Goal: Task Accomplishment & Management: Manage account settings

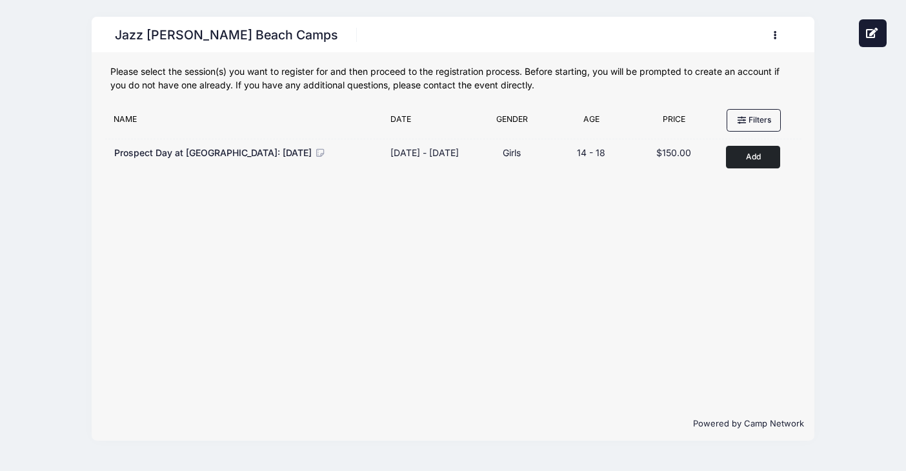
click at [768, 39] on button "button" at bounding box center [778, 35] width 35 height 23
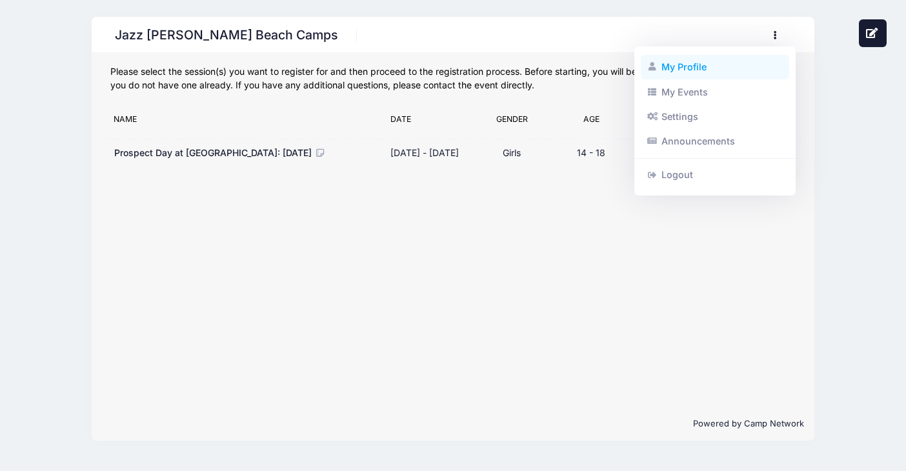
click at [710, 75] on link "My Profile" at bounding box center [715, 67] width 149 height 25
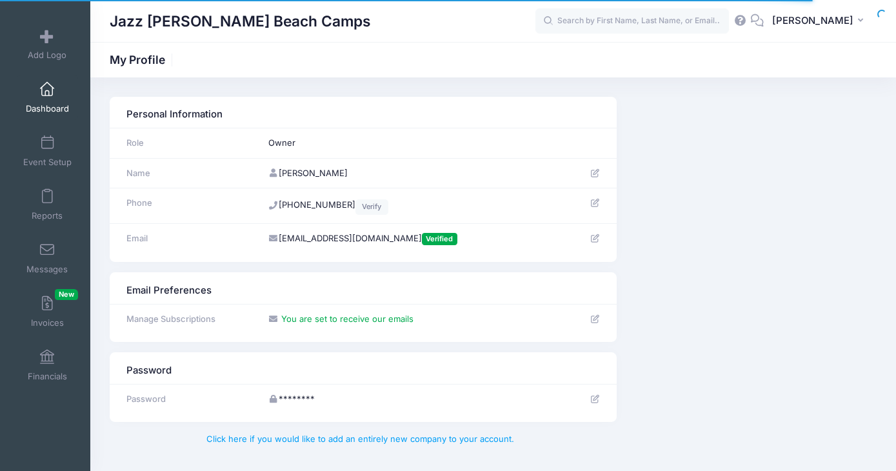
click at [50, 101] on link "Dashboard" at bounding box center [47, 97] width 61 height 45
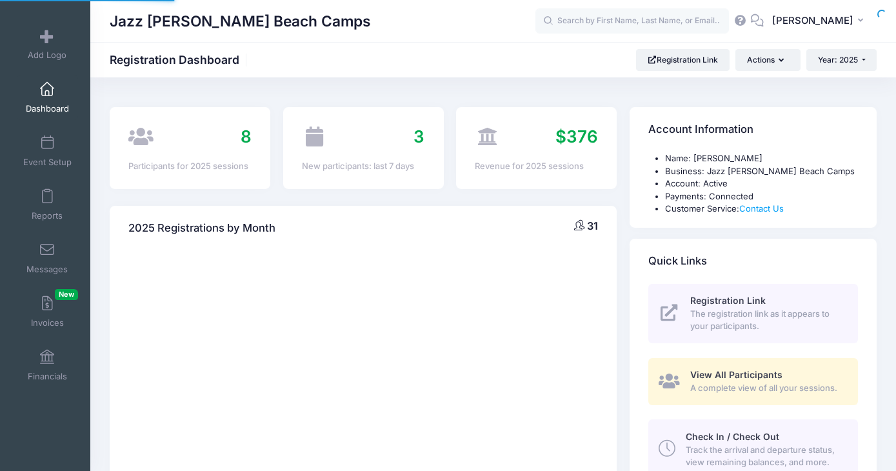
select select
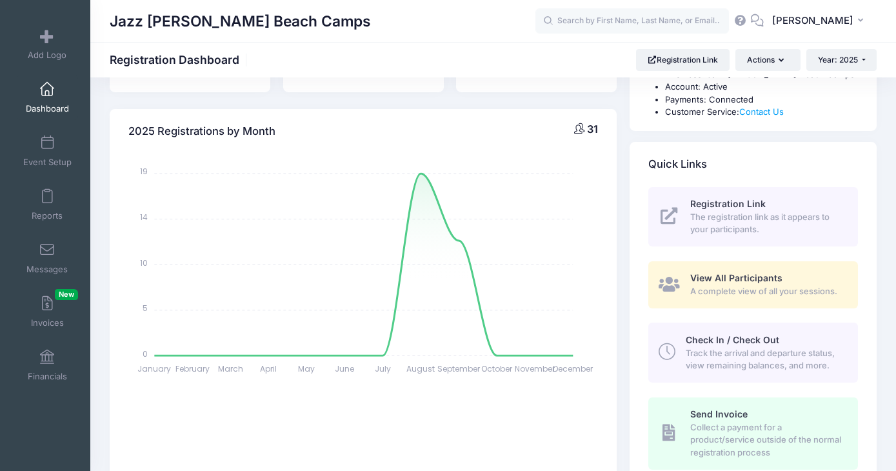
scroll to position [90, 0]
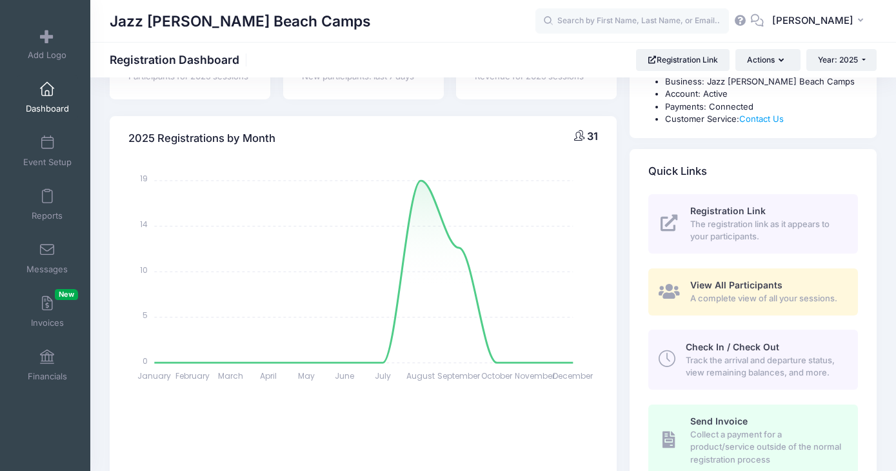
click at [739, 289] on span "View All Participants" at bounding box center [736, 284] width 92 height 11
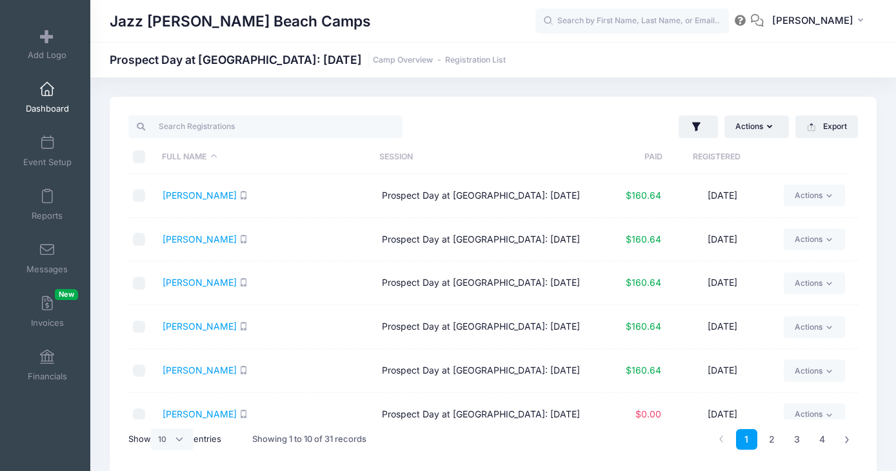
scroll to position [54, 0]
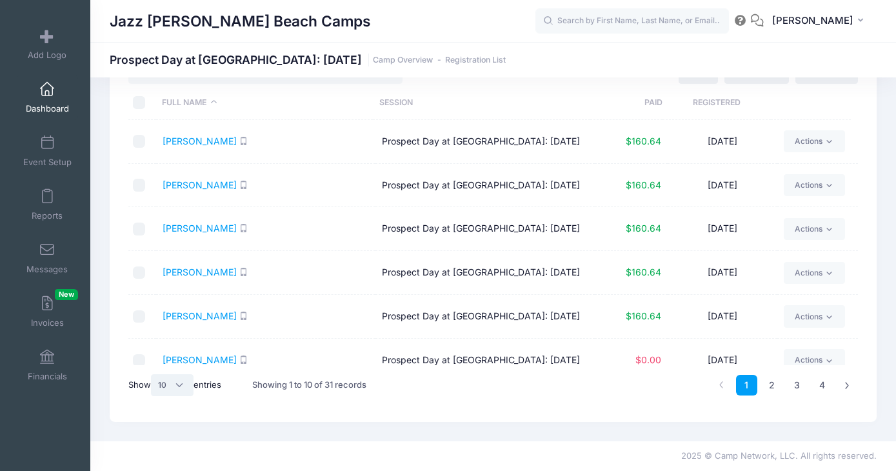
click at [172, 392] on select "All 10 25 50" at bounding box center [172, 385] width 43 height 22
select select "50"
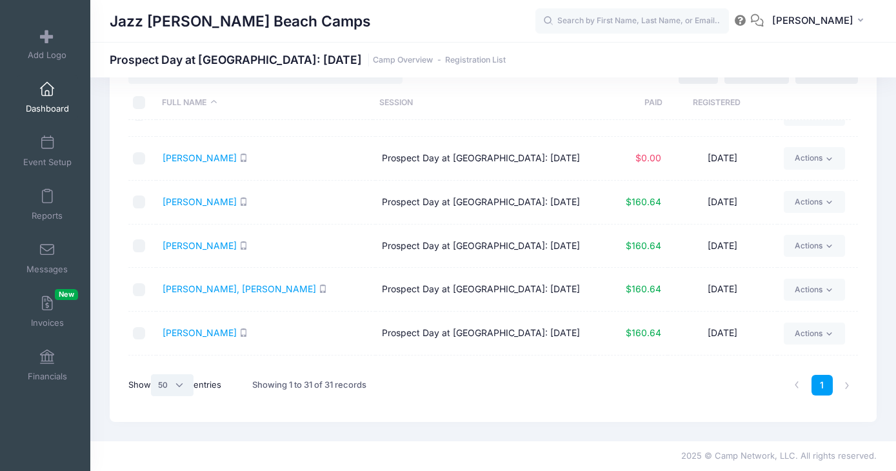
scroll to position [191, 0]
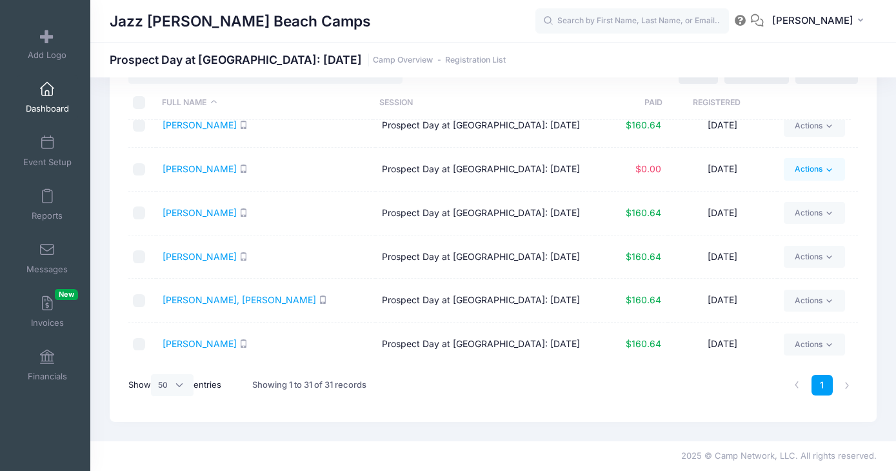
click at [818, 180] on link "Actions" at bounding box center [814, 169] width 61 height 22
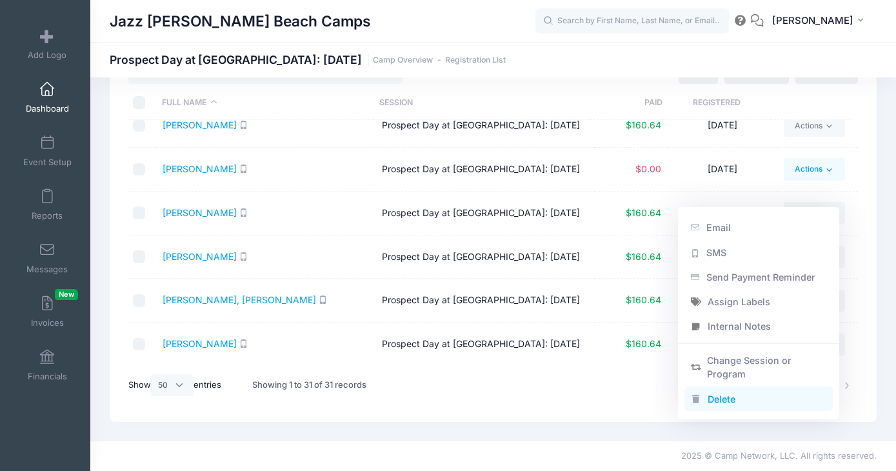
click at [728, 391] on link "Delete" at bounding box center [759, 398] width 149 height 25
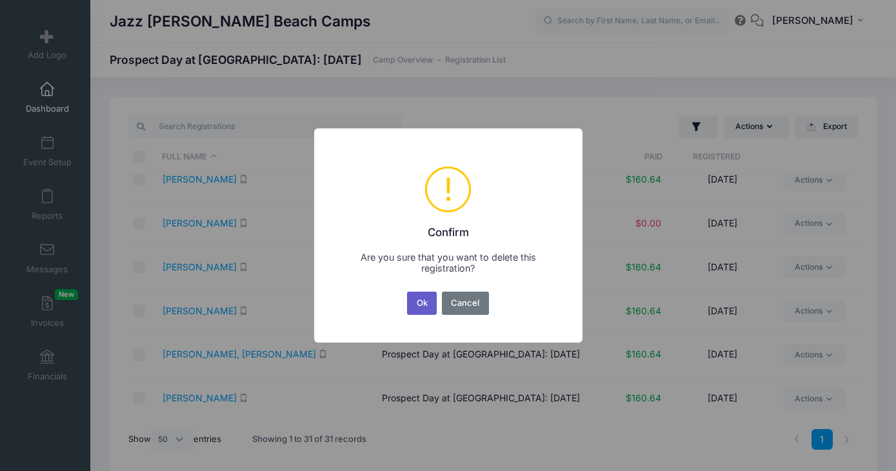
click at [408, 301] on button "Ok" at bounding box center [422, 303] width 30 height 23
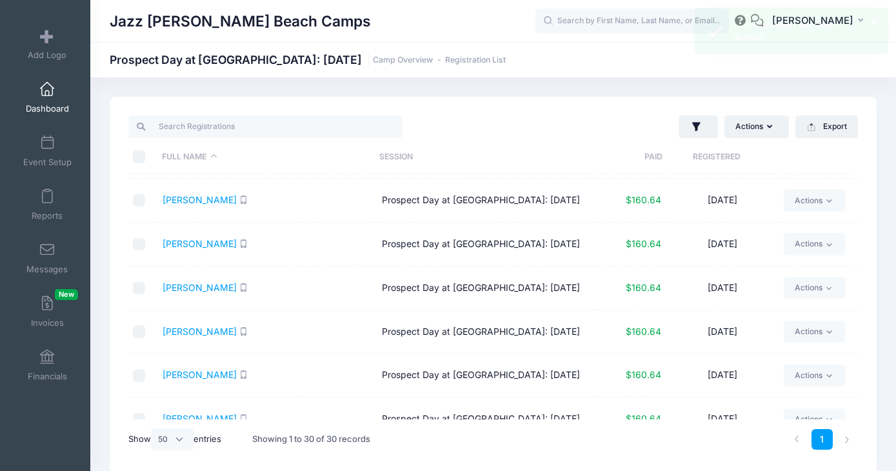
scroll to position [915, 0]
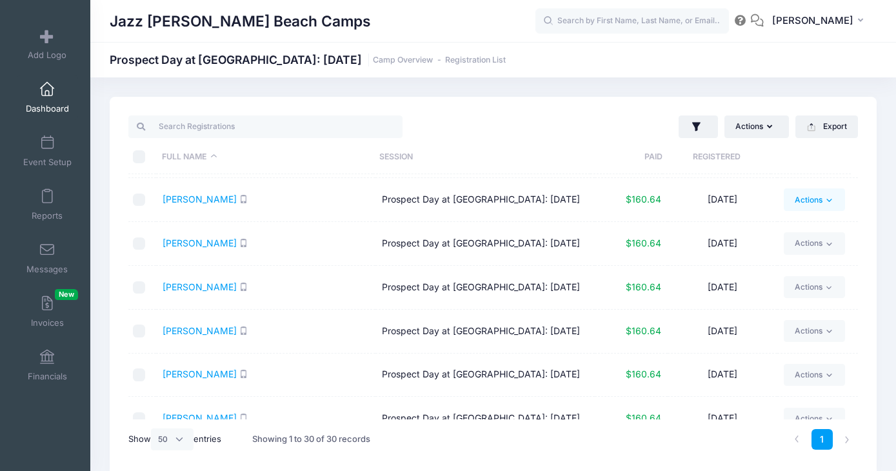
click at [794, 210] on link "Actions" at bounding box center [814, 199] width 61 height 22
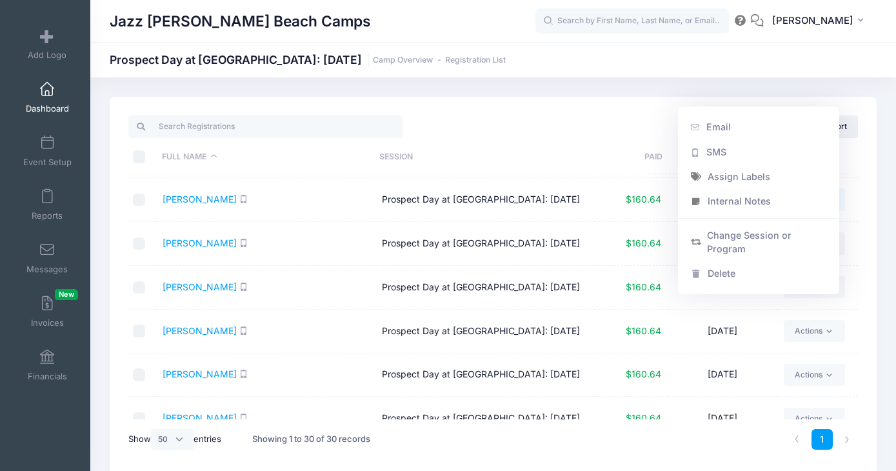
click at [638, 205] on span "$160.64" at bounding box center [643, 199] width 35 height 11
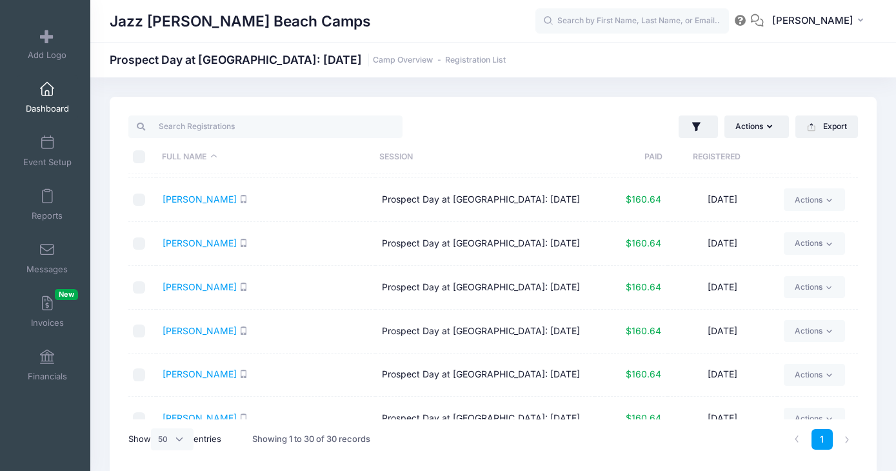
click at [632, 205] on span "$160.64" at bounding box center [643, 199] width 35 height 11
click at [199, 205] on link "Rolfsrud, Kaia" at bounding box center [200, 199] width 74 height 11
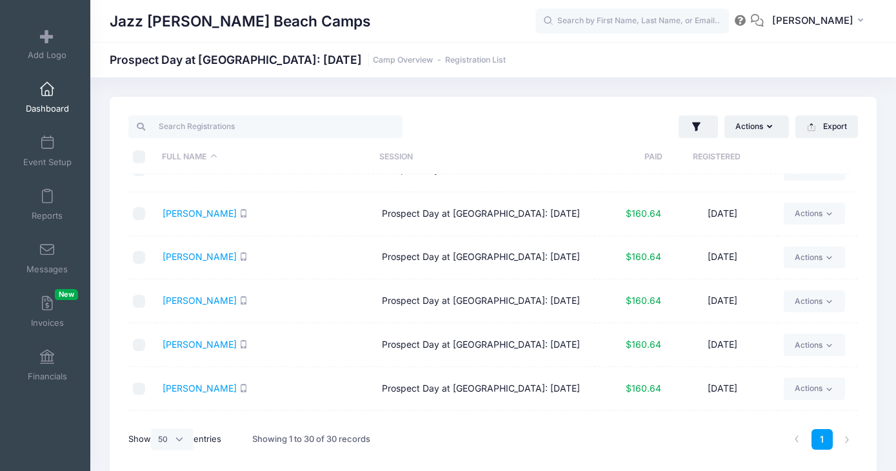
scroll to position [1037, 0]
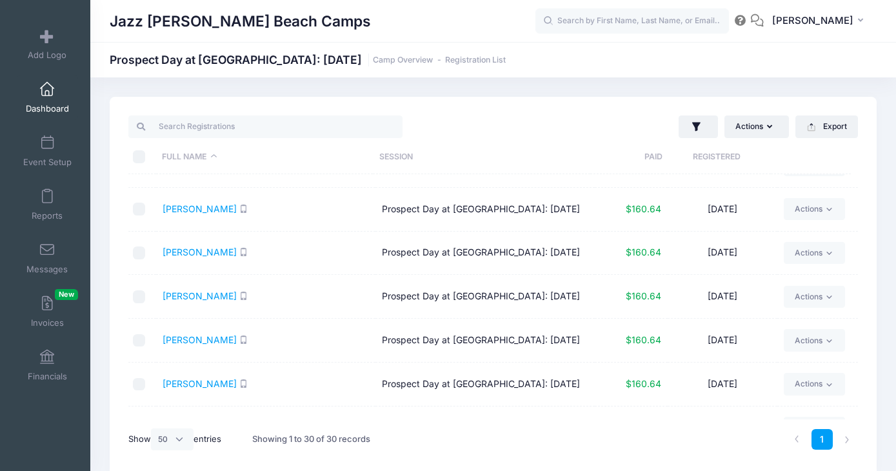
click at [195, 170] on link "[PERSON_NAME]" at bounding box center [200, 164] width 74 height 11
click at [835, 176] on link "Actions" at bounding box center [814, 165] width 61 height 22
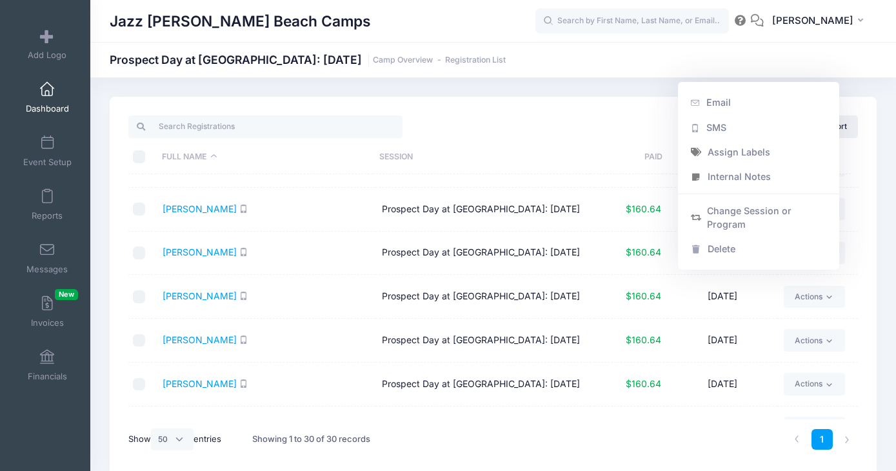
click at [539, 71] on div "Jazz Schmidt Beach Camps Prospect Day at Palm Beach Atlantic University: Septem…" at bounding box center [493, 59] width 806 height 35
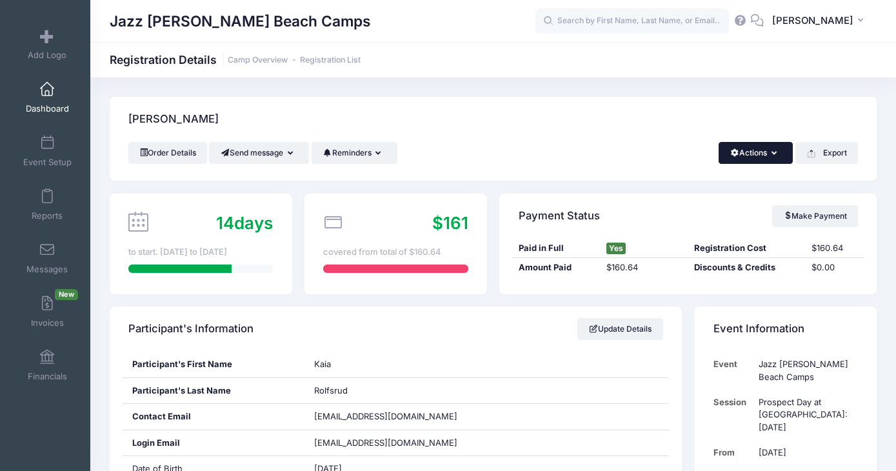
click at [779, 152] on button "Actions" at bounding box center [756, 153] width 74 height 22
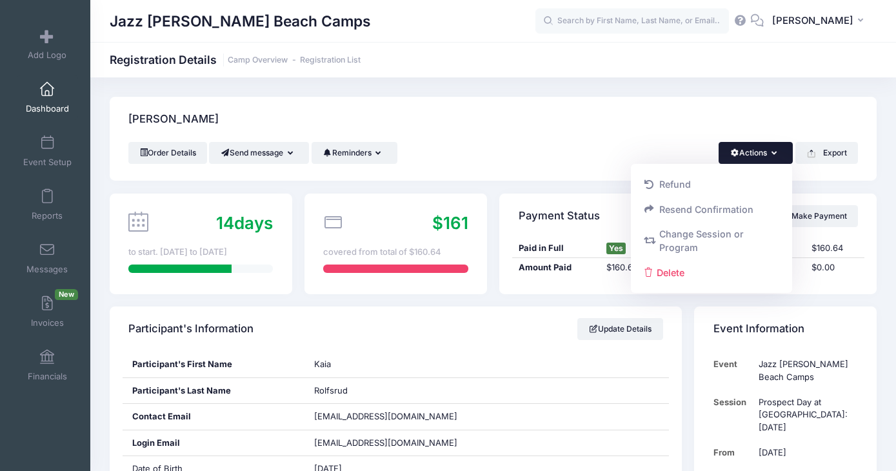
click at [661, 110] on div "[PERSON_NAME]" at bounding box center [493, 119] width 767 height 45
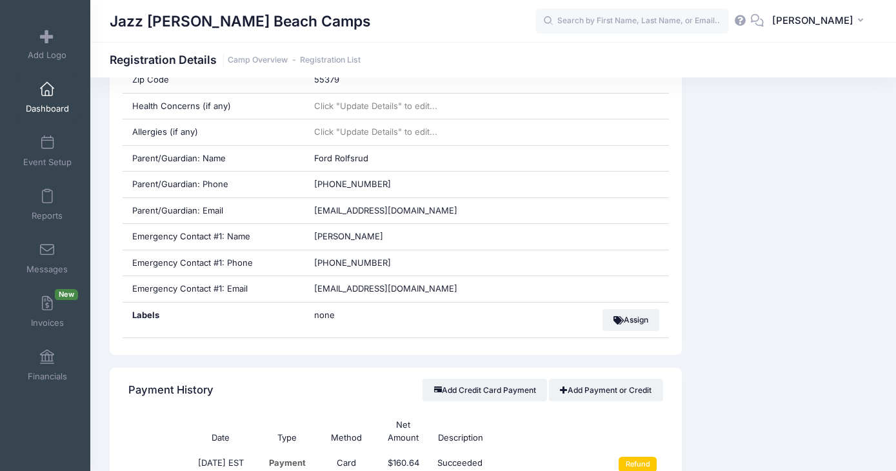
scroll to position [820, 0]
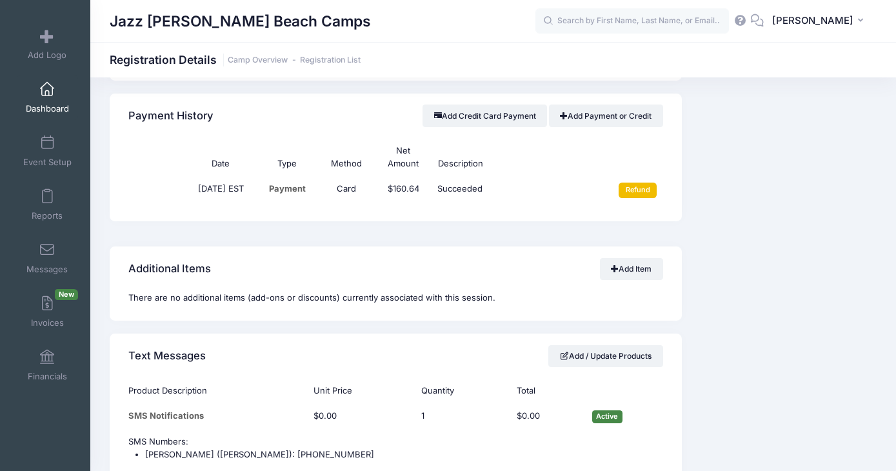
click at [646, 192] on input "Refund" at bounding box center [638, 190] width 38 height 15
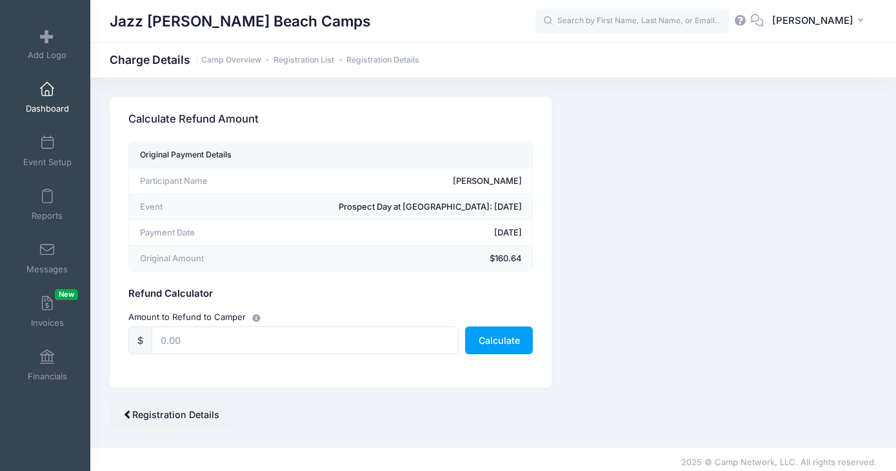
click at [257, 319] on icon "button" at bounding box center [257, 319] width 10 height 0
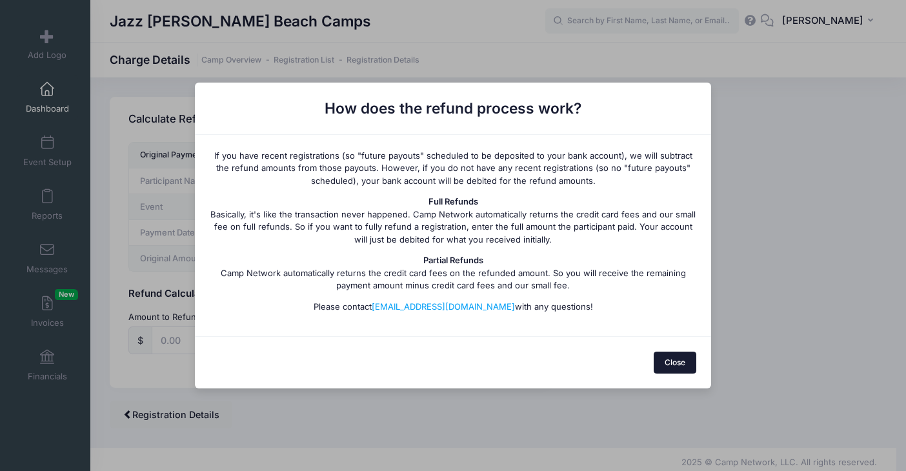
click at [668, 366] on button "Close" at bounding box center [675, 363] width 43 height 22
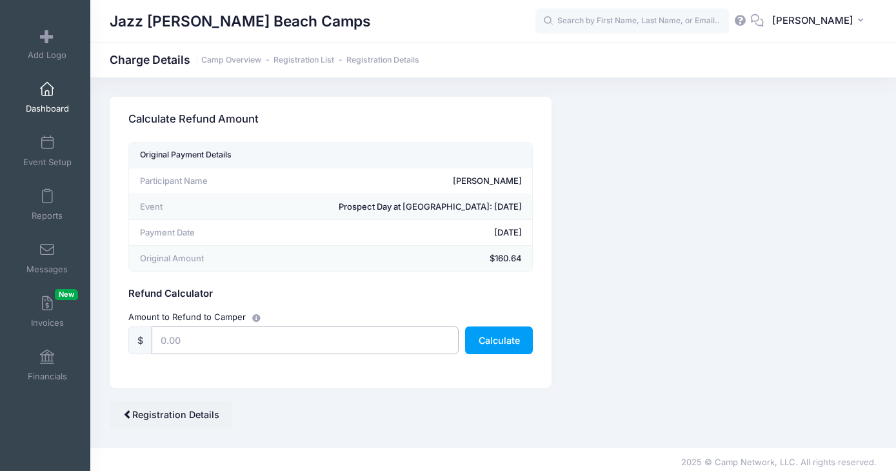
click at [186, 337] on input "text" at bounding box center [305, 340] width 307 height 28
type input "160.64"
click at [461, 305] on div "Amount to Refund to Camper $ 160.64 Calculate" at bounding box center [331, 332] width 417 height 57
click at [485, 345] on button "Calculate" at bounding box center [499, 340] width 68 height 28
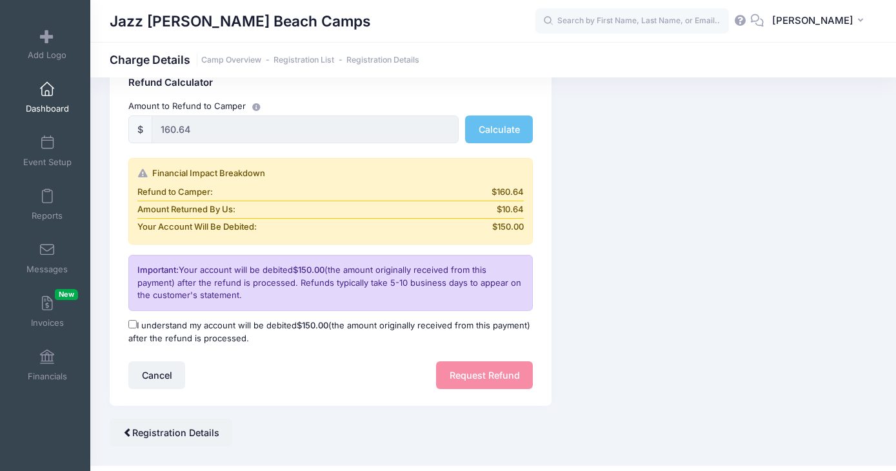
scroll to position [210, 0]
click at [134, 322] on input "I understand my account will be debited $150.00 (the amount originally received…" at bounding box center [132, 325] width 8 height 8
checkbox input "true"
click at [487, 378] on button "Request Refund" at bounding box center [484, 376] width 97 height 28
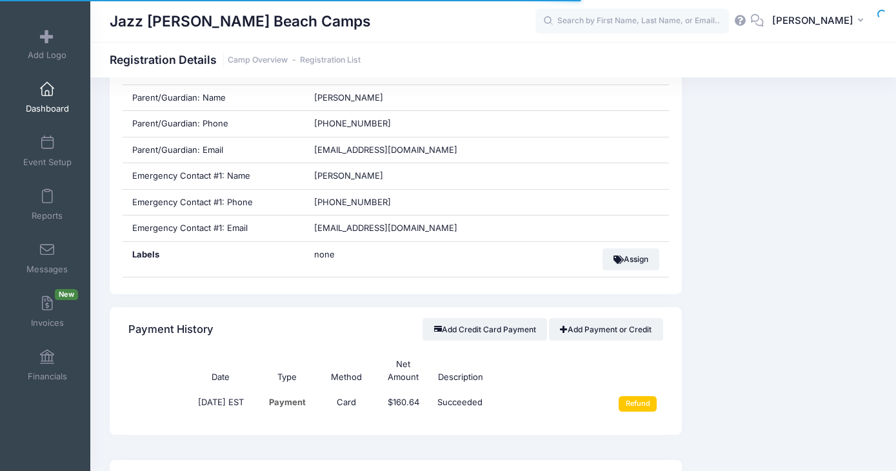
scroll to position [637, 0]
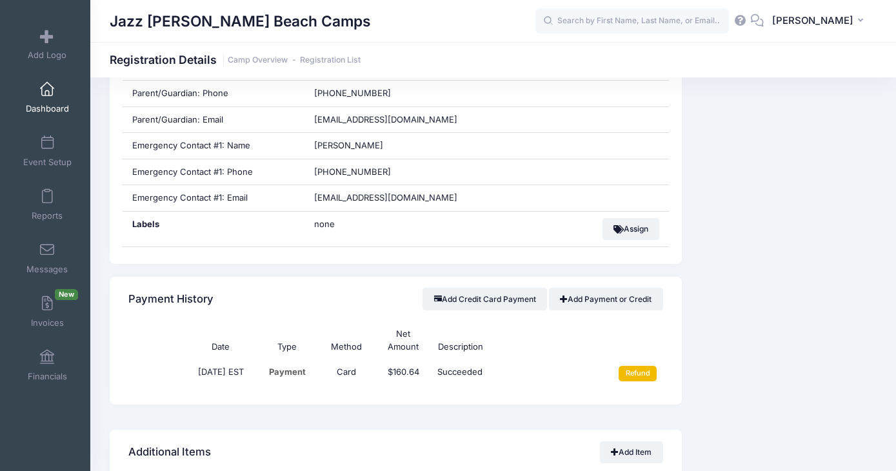
click at [650, 372] on input "Refund" at bounding box center [638, 373] width 38 height 15
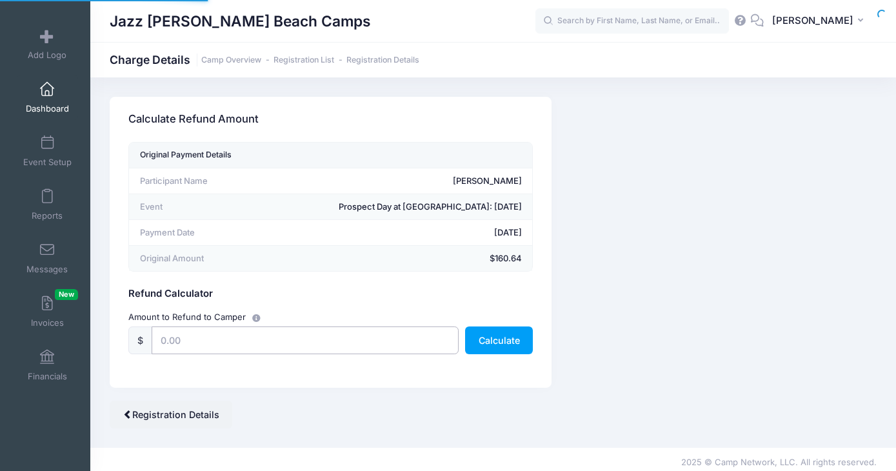
click at [223, 337] on input "text" at bounding box center [305, 340] width 307 height 28
type input "160.64"
click at [475, 339] on button "Calculate" at bounding box center [499, 340] width 68 height 28
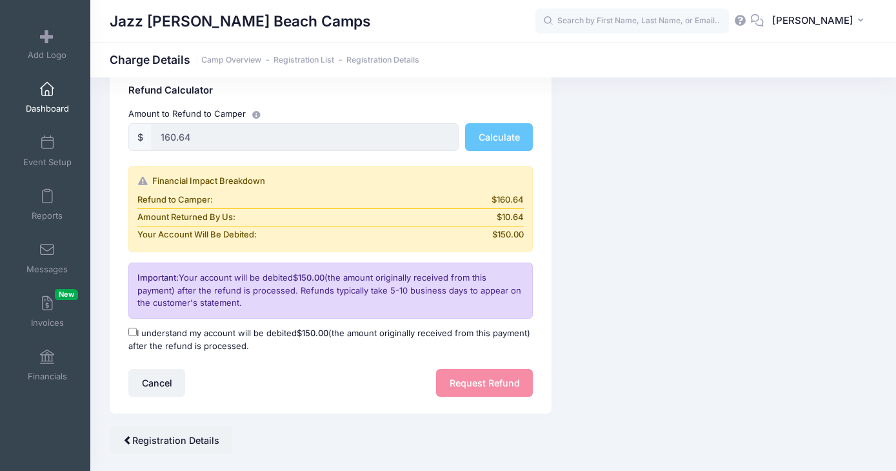
scroll to position [208, 0]
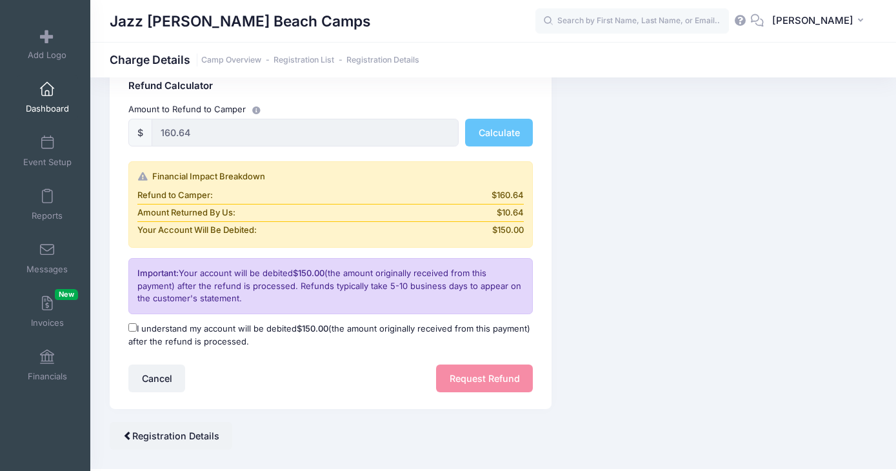
click at [133, 331] on input "I understand my account will be debited $150.00 (the amount originally received…" at bounding box center [132, 327] width 8 height 8
checkbox input "true"
click at [471, 375] on button "Request Refund" at bounding box center [484, 379] width 97 height 28
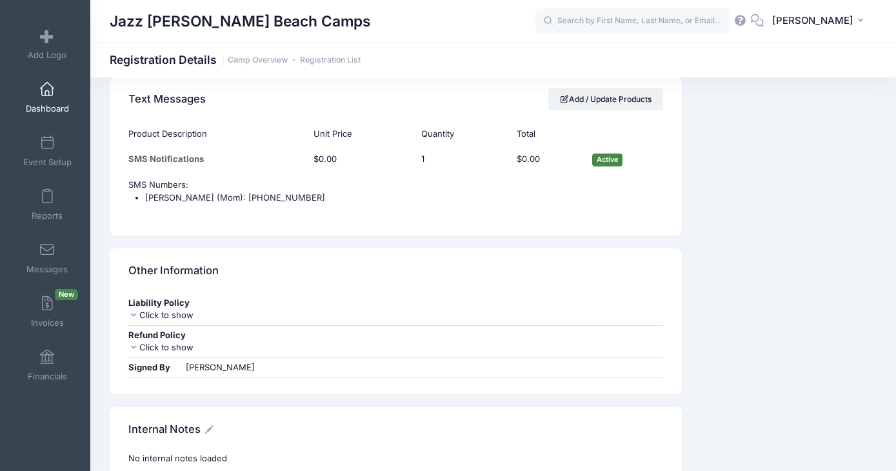
scroll to position [864, 0]
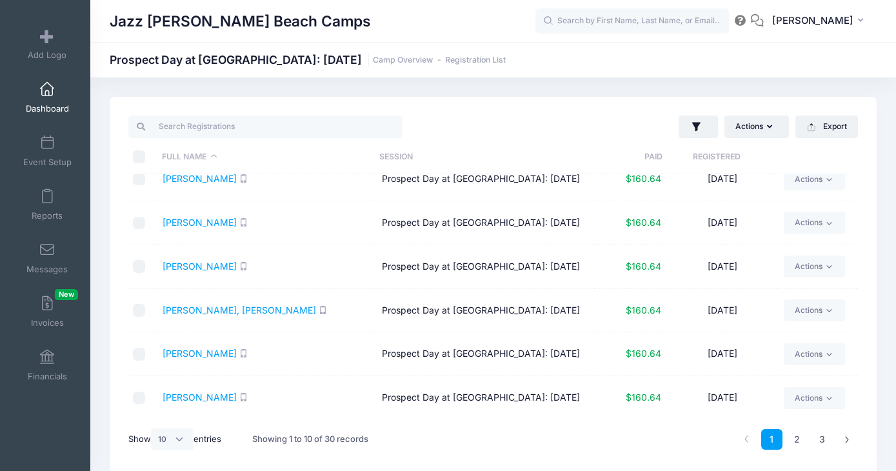
scroll to position [236, 0]
click at [178, 439] on select "All 10 25 50" at bounding box center [172, 439] width 43 height 22
select select "50"
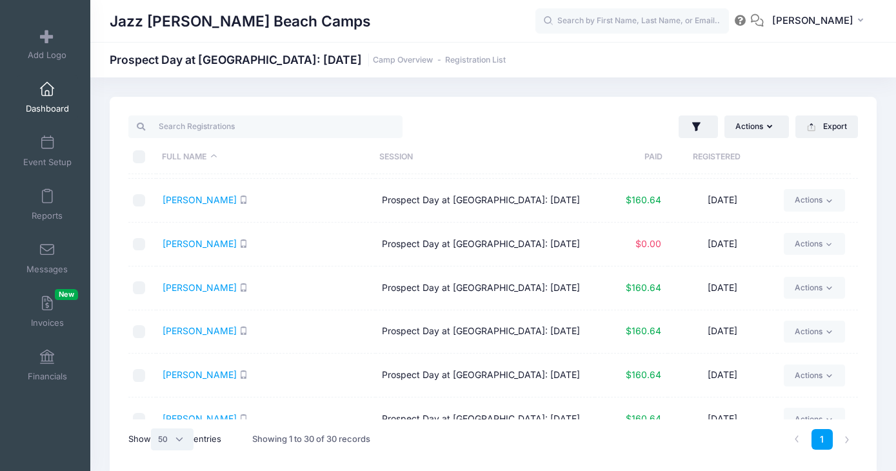
scroll to position [961, 0]
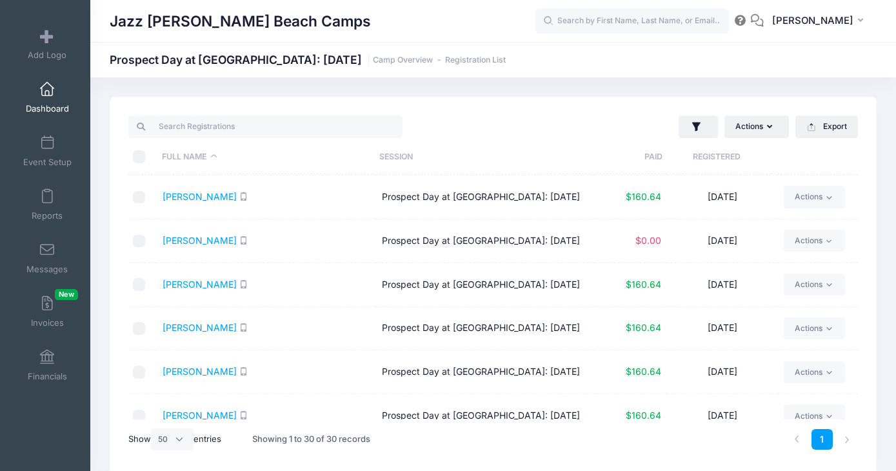
click at [800, 164] on link "Actions" at bounding box center [814, 153] width 61 height 22
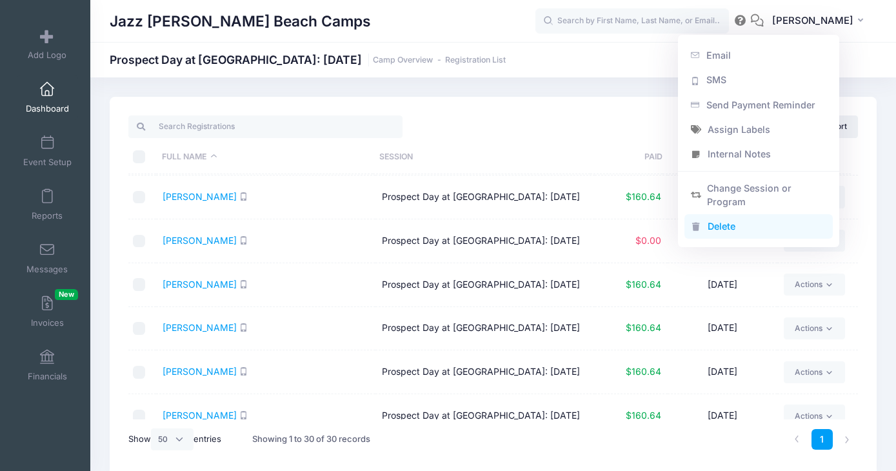
click at [752, 223] on link "Delete" at bounding box center [759, 227] width 149 height 25
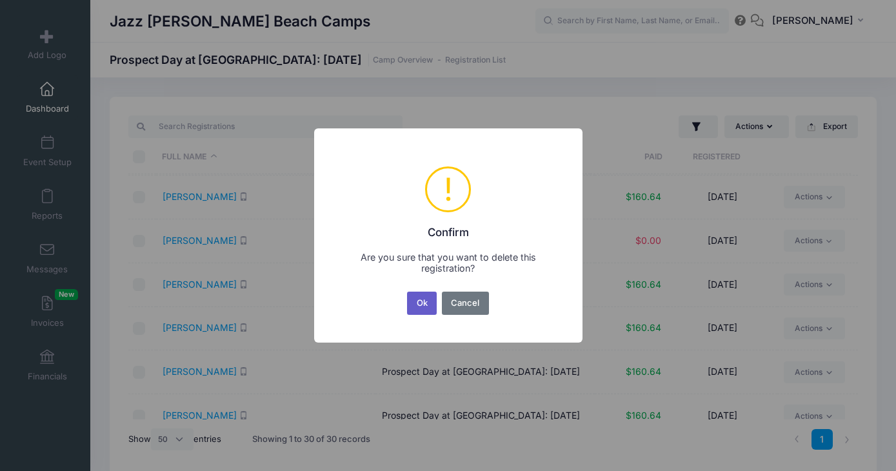
click at [425, 306] on button "Ok" at bounding box center [422, 303] width 30 height 23
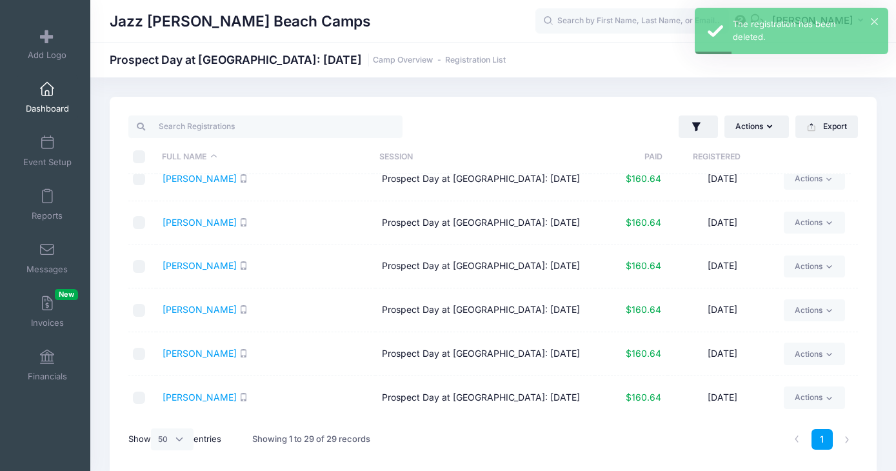
scroll to position [1035, 0]
click at [825, 141] on icon at bounding box center [830, 136] width 10 height 10
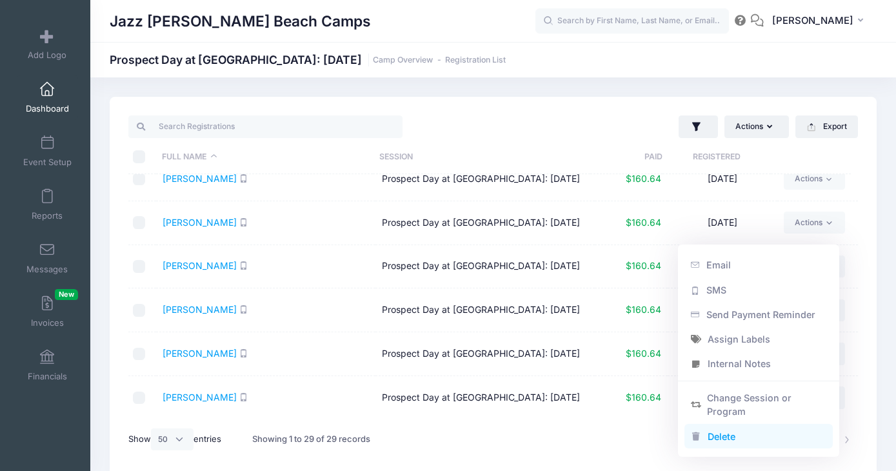
click at [719, 430] on link "Delete" at bounding box center [759, 436] width 149 height 25
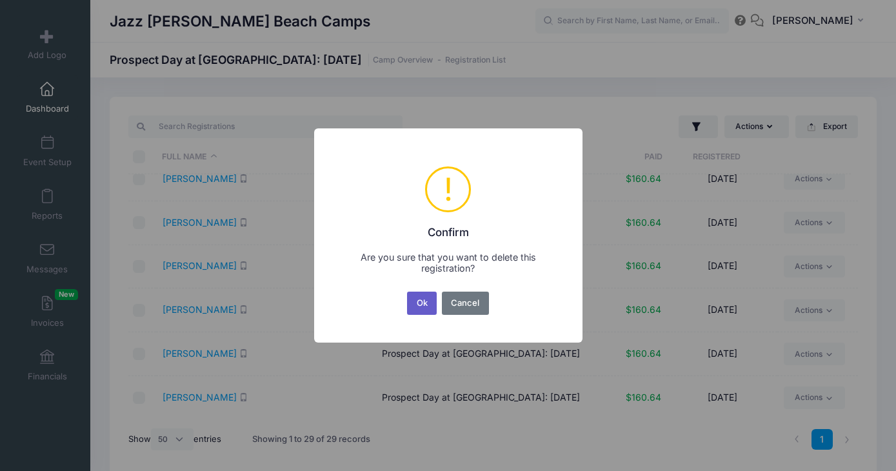
click at [421, 305] on button "Ok" at bounding box center [422, 303] width 30 height 23
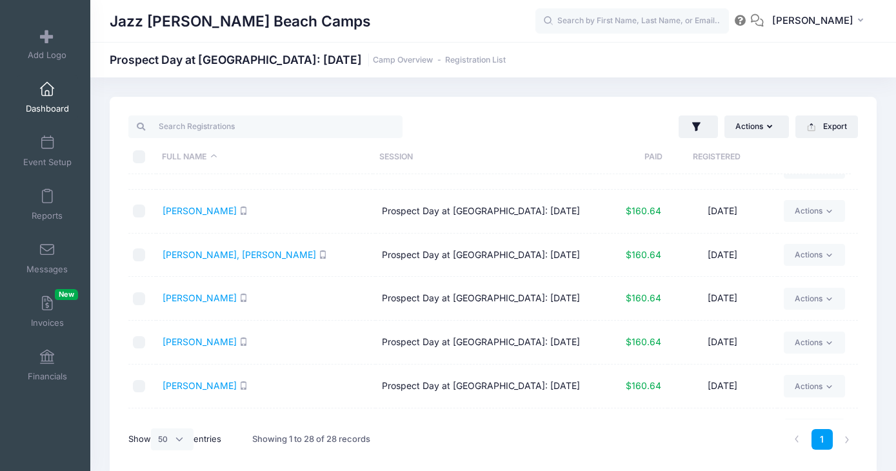
scroll to position [0, 0]
